Goal: Check status: Check status

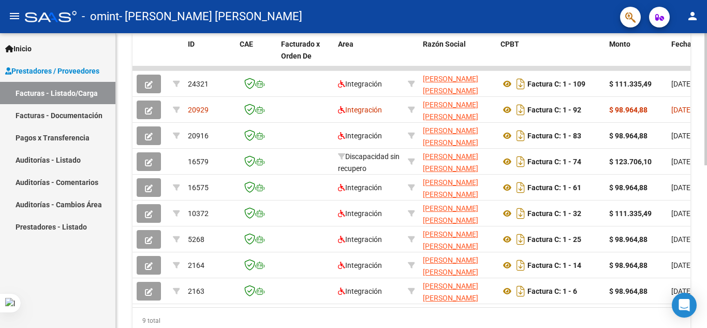
scroll to position [317, 0]
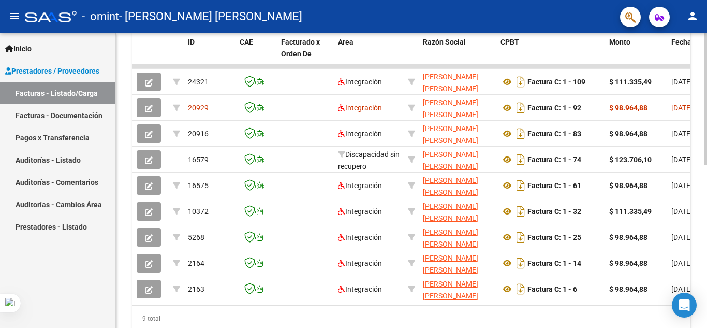
click at [706, 205] on div at bounding box center [705, 245] width 3 height 132
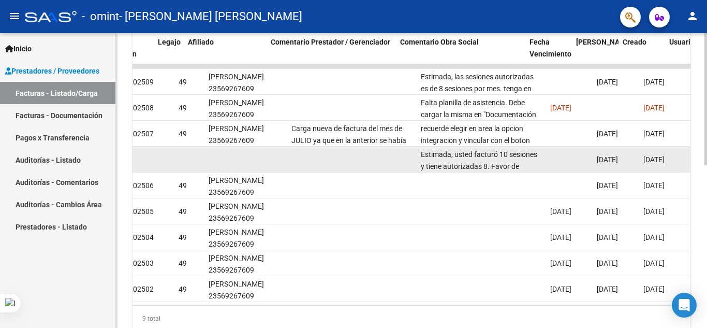
scroll to position [0, 1380]
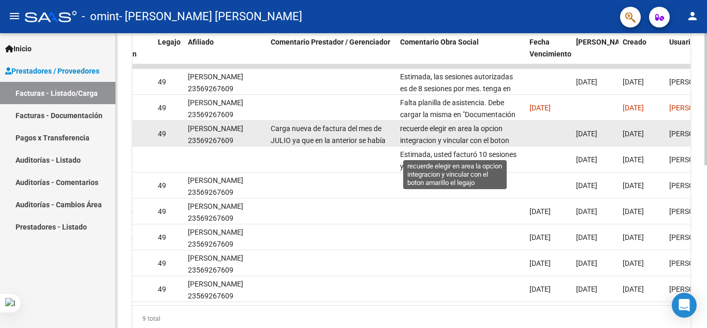
click at [415, 137] on span "recuerde elegir en area la opcion integracion y vincular con el boton amarillo …" at bounding box center [454, 140] width 109 height 32
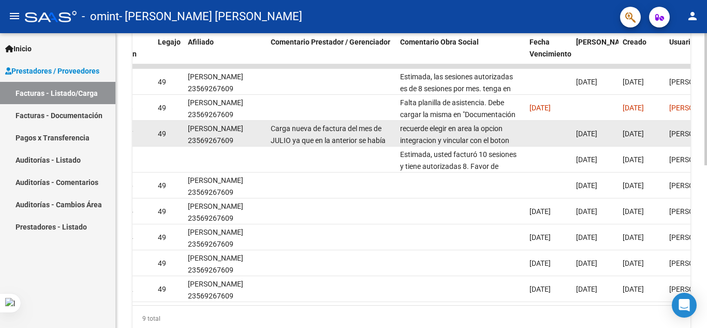
click at [415, 137] on span "recuerde elegir en area la opcion integracion y vincular con el boton amarillo …" at bounding box center [454, 140] width 109 height 32
click at [415, 137] on span "recuerde elegir en area la opcion integracion y vincular con el boton amarillo …" at bounding box center [454, 127] width 109 height 32
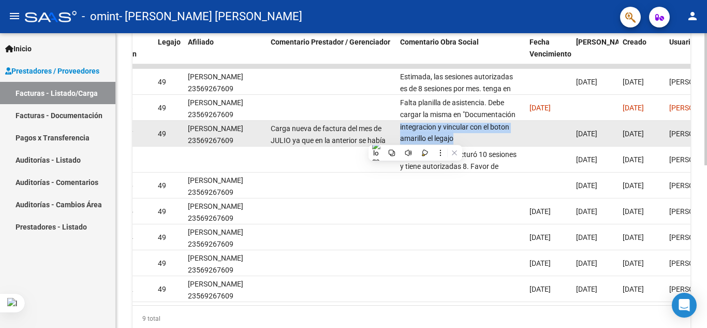
scroll to position [1, 0]
click at [415, 137] on span "recuerde elegir en area la opcion integracion y vincular con el boton amarillo …" at bounding box center [454, 126] width 109 height 32
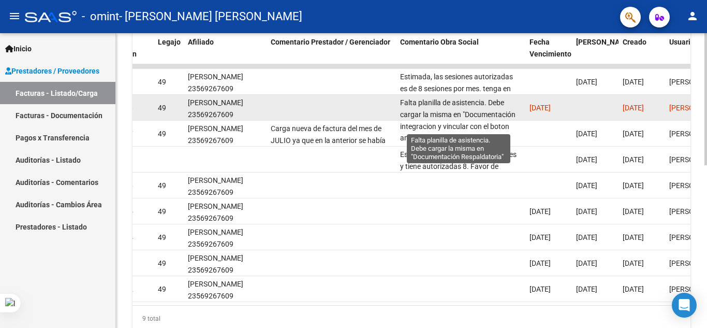
click at [453, 115] on span "Falta planilla de asistencia. Debe cargar la misma en "Documentación Respaldato…" at bounding box center [457, 114] width 115 height 32
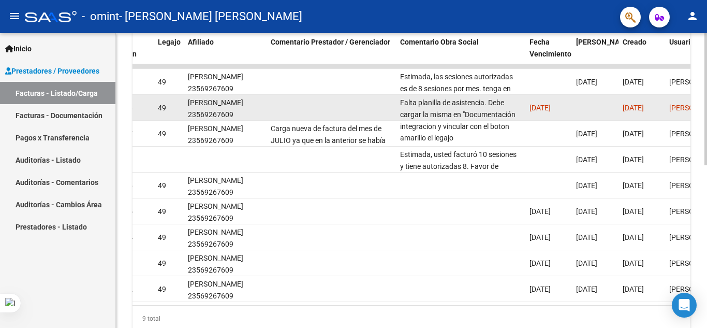
click at [235, 113] on div "[PERSON_NAME] 23569267609" at bounding box center [225, 109] width 75 height 24
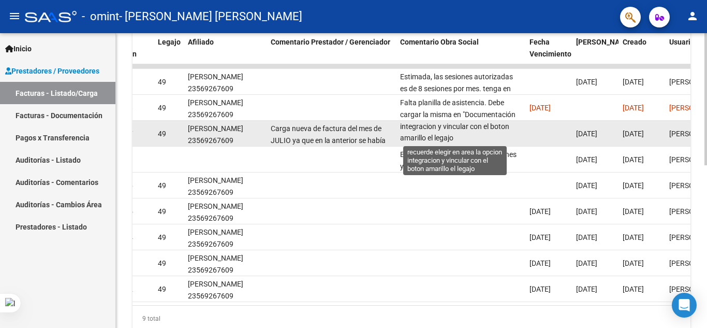
click at [418, 123] on span "recuerde elegir en area la opcion integracion y vincular con el boton amarillo …" at bounding box center [454, 126] width 109 height 32
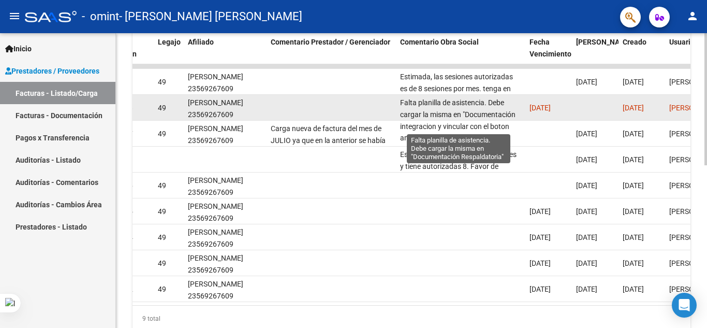
click at [448, 114] on span "Falta planilla de asistencia. Debe cargar la misma en "Documentación Respaldato…" at bounding box center [457, 114] width 115 height 32
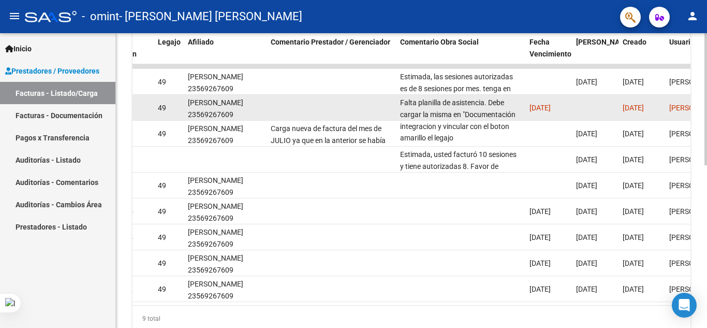
click at [448, 114] on span "Falta planilla de asistencia. Debe cargar la misma en "Documentación Respaldato…" at bounding box center [457, 114] width 115 height 32
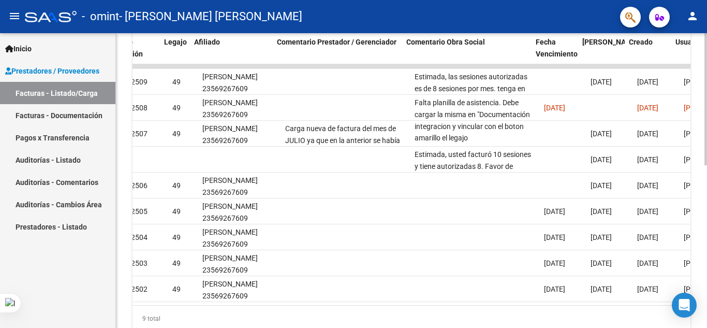
scroll to position [0, 1374]
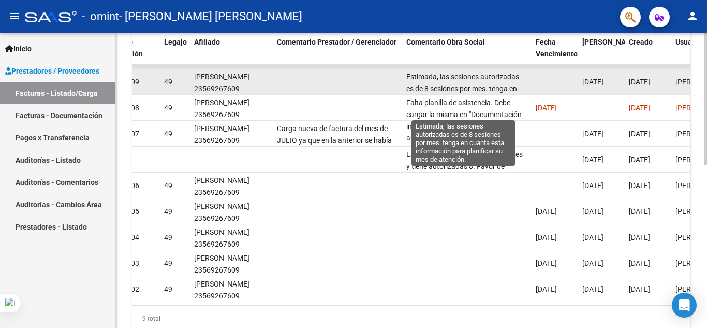
click at [506, 81] on span "Estimada, las sesiones autorizadas es de 8 sesiones por mes. tenga en cuanta es…" at bounding box center [462, 93] width 113 height 43
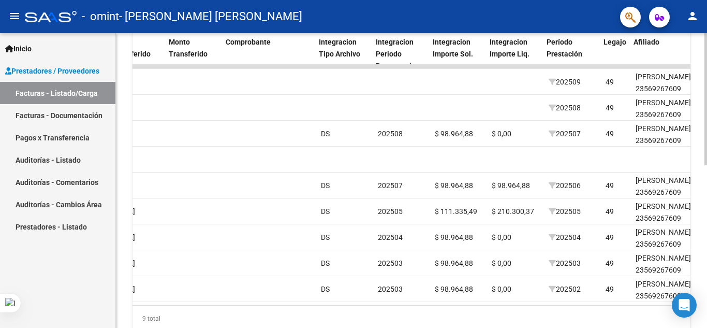
scroll to position [0, 934]
drag, startPoint x: 487, startPoint y: 304, endPoint x: 438, endPoint y: 312, distance: 50.3
click at [438, 305] on datatable-body "24321 Integración [PERSON_NAME] [PERSON_NAME] 27426950621 Factura C: 1 - 109 $ …" at bounding box center [411, 184] width 558 height 241
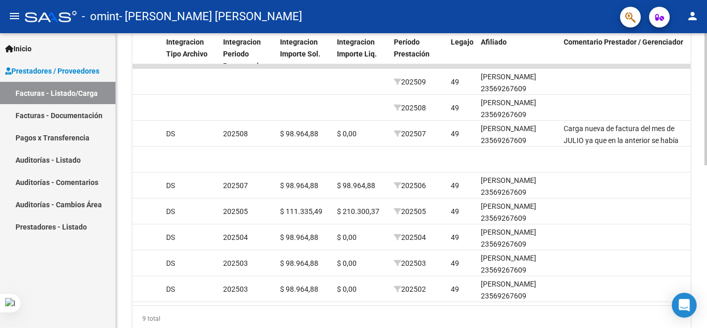
scroll to position [0, 1091]
